Goal: Task Accomplishment & Management: Manage account settings

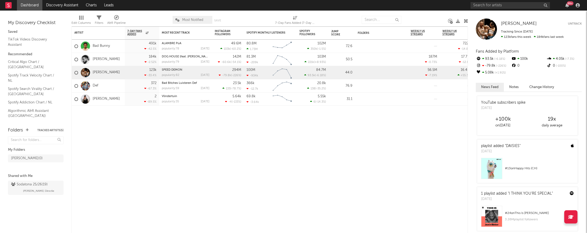
click at [507, 9] on div "99 +" at bounding box center [525, 5] width 111 height 11
click at [509, 7] on input "text" at bounding box center [509, 5] width 79 height 7
paste input "[URL][DOMAIN_NAME]"
type input "[URL][DOMAIN_NAME]"
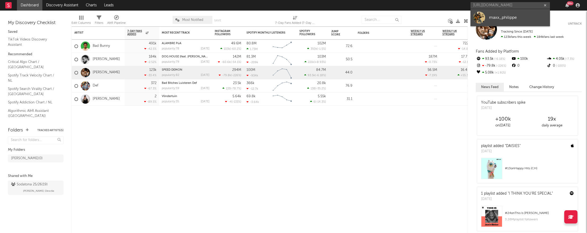
click at [488, 15] on link "maxx_philippe" at bounding box center [509, 17] width 79 height 17
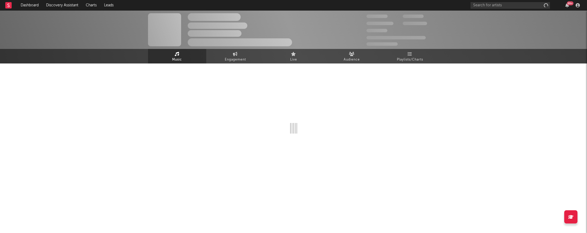
select select "1w"
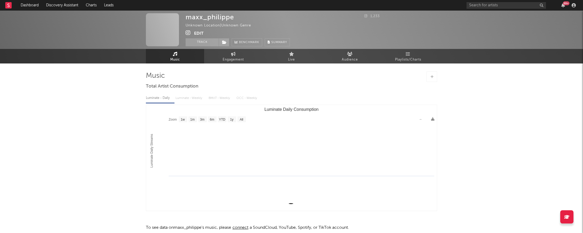
click at [197, 33] on button "Edit" at bounding box center [199, 33] width 10 height 7
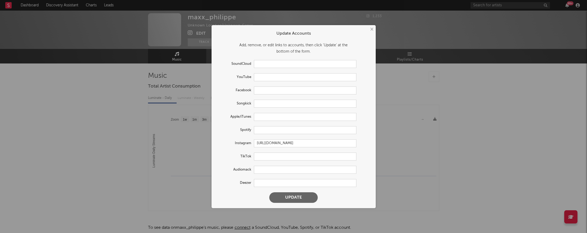
click at [262, 162] on form "Update Accounts Add, remove, or edit links to accounts, then click 'Update' at …" at bounding box center [293, 117] width 159 height 178
click at [262, 154] on input "text" at bounding box center [305, 157] width 102 height 8
paste input "[URL][DOMAIN_NAME]"
type input "[URL][DOMAIN_NAME]"
click at [296, 195] on button "Update" at bounding box center [293, 197] width 48 height 11
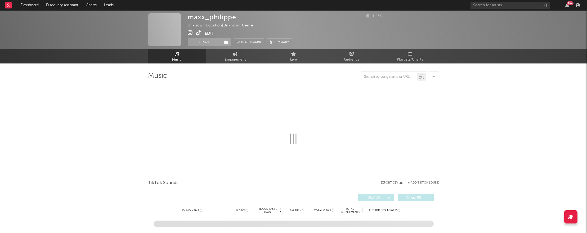
select select "1w"
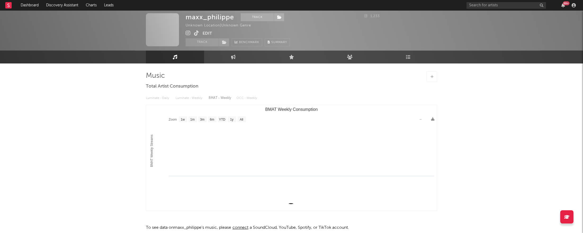
scroll to position [7, 0]
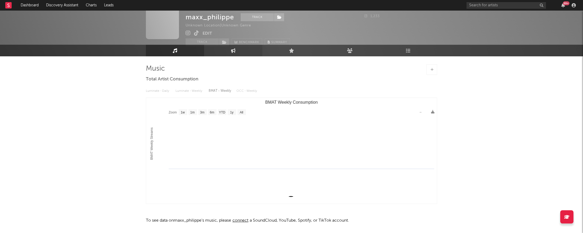
click at [232, 54] on link "Engagement" at bounding box center [233, 51] width 58 height 12
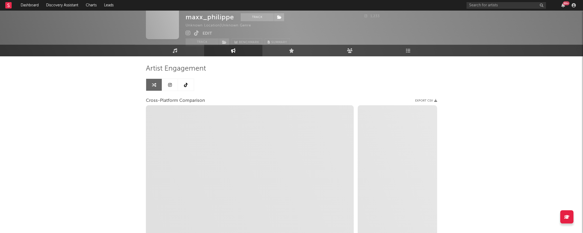
select select "1w"
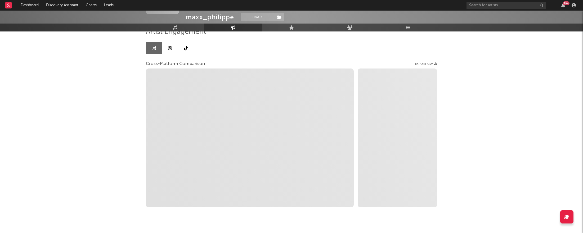
select select "1w"
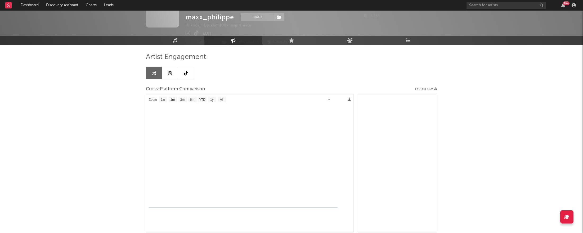
scroll to position [25, 0]
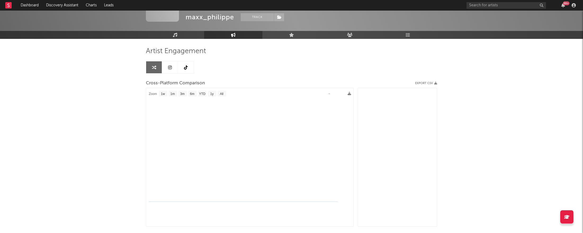
click at [168, 71] on link at bounding box center [170, 67] width 16 height 12
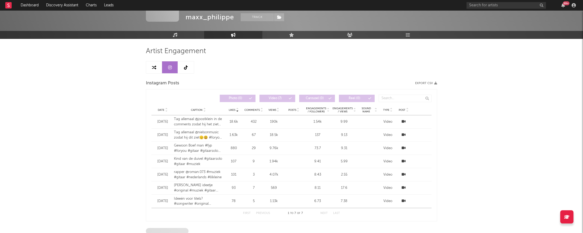
select select "1w"
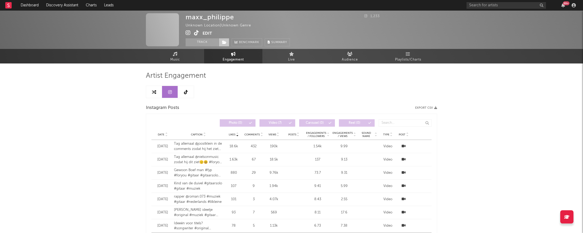
click at [226, 44] on icon at bounding box center [224, 43] width 5 height 4
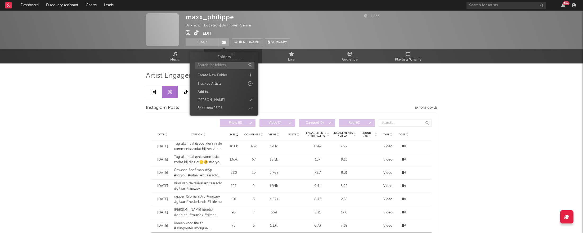
click at [261, 29] on div "maxx_philippe Unknown Location | Unknown Genre Edit Track Benchmark Summary" at bounding box center [238, 29] width 104 height 33
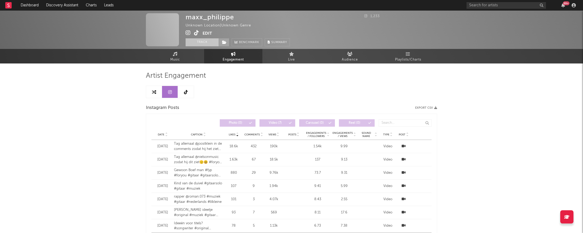
click at [210, 40] on button "Track" at bounding box center [202, 42] width 33 height 8
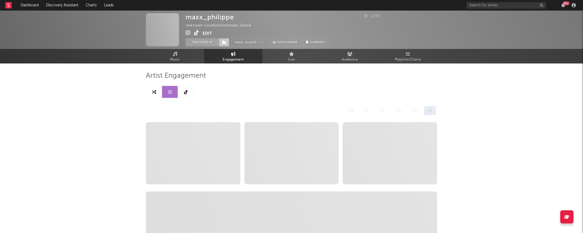
click at [222, 45] on span at bounding box center [224, 42] width 11 height 8
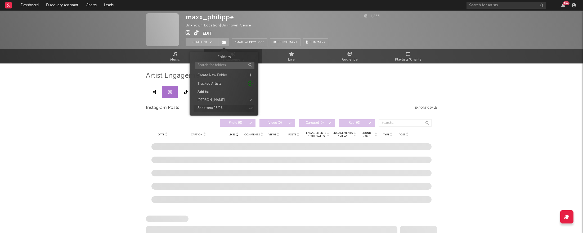
click at [217, 109] on div "Sodatona 25/26" at bounding box center [210, 108] width 25 height 5
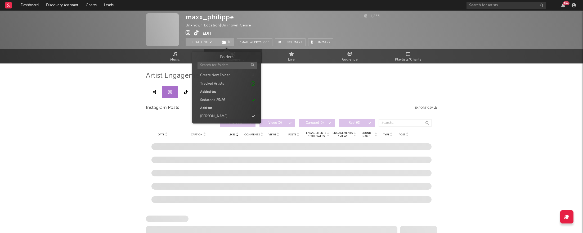
click at [292, 84] on div "Artist Engagement Instagram Posts Export CSV Likes Date Caption Likes Comments …" at bounding box center [291, 201] width 291 height 261
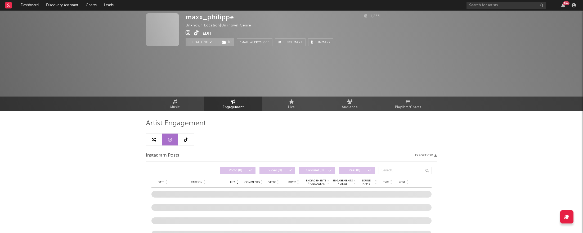
click at [181, 143] on link at bounding box center [186, 140] width 16 height 12
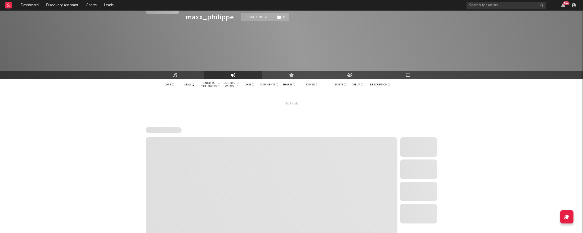
select select "1w"
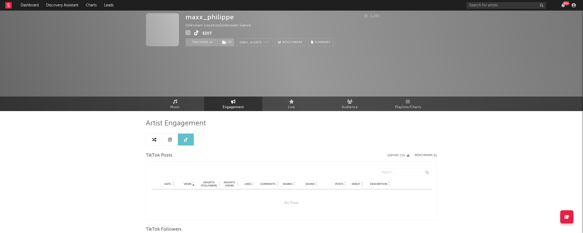
click at [199, 32] on span at bounding box center [194, 33] width 17 height 7
click at [198, 35] on icon at bounding box center [196, 32] width 5 height 5
click at [346, 19] on div "maxx_philippe Unknown Location | Unknown Genre Edit Tracking ( 1 ) Email Alerts…" at bounding box center [272, 29] width 172 height 33
